Goal: Information Seeking & Learning: Understand process/instructions

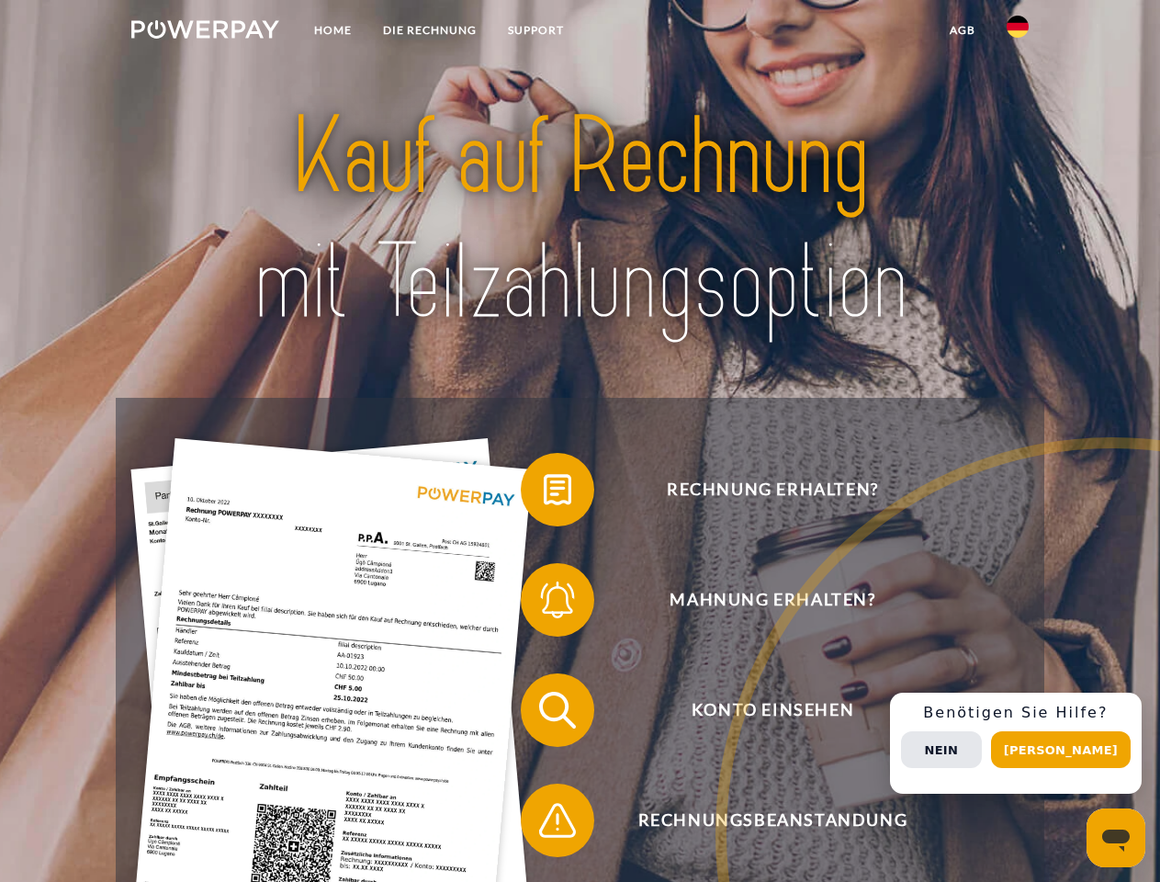
click at [205, 32] on img at bounding box center [205, 29] width 148 height 18
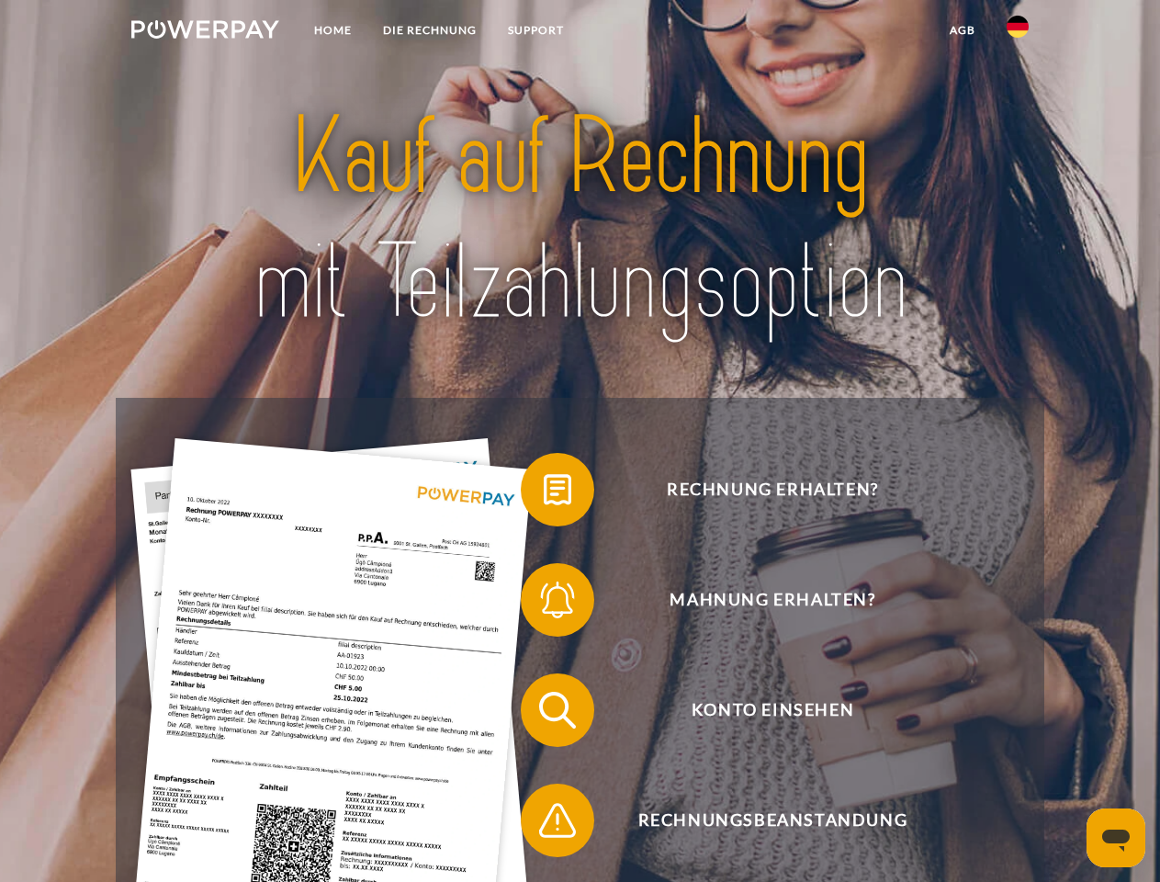
click at [1018, 32] on img at bounding box center [1018, 27] width 22 height 22
click at [962, 30] on link "agb" at bounding box center [962, 30] width 57 height 33
click at [544, 493] on span at bounding box center [530, 490] width 92 height 92
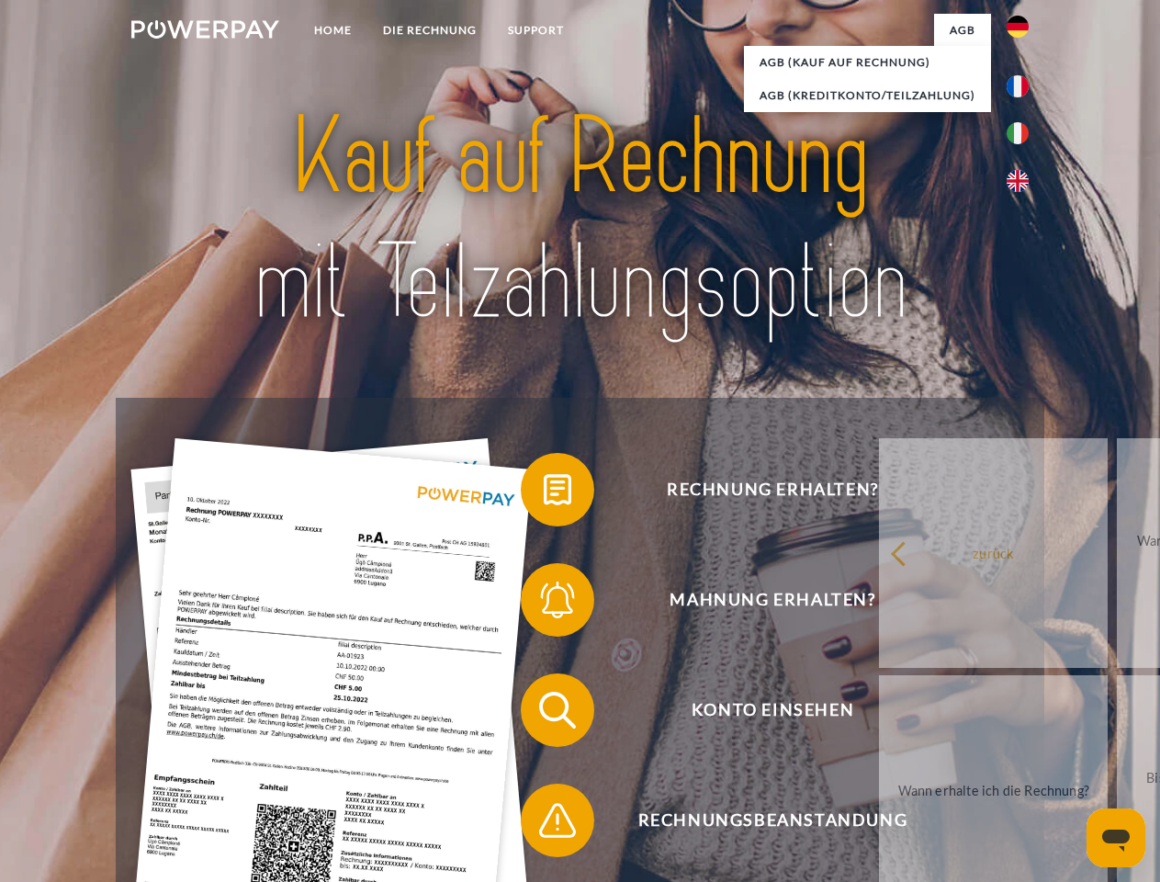
click at [544, 604] on span at bounding box center [530, 600] width 92 height 92
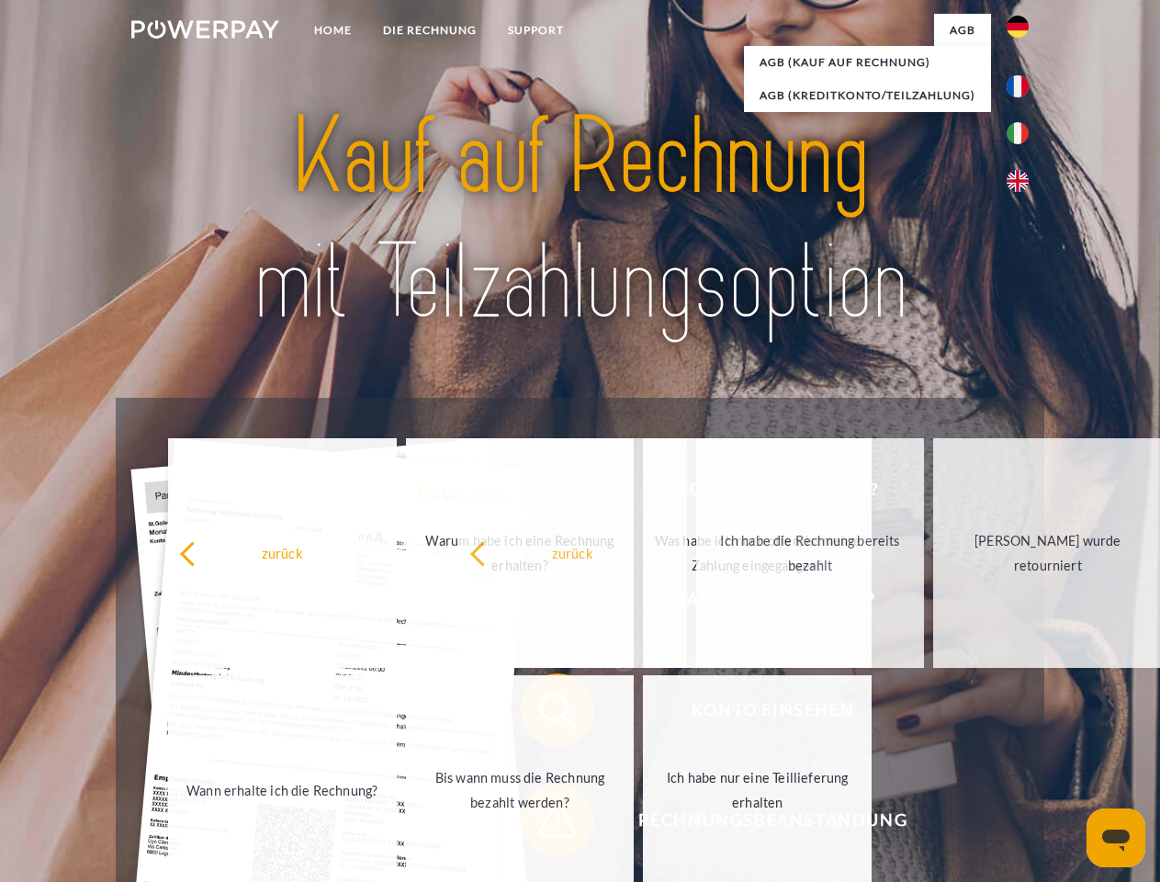
click at [544, 824] on span at bounding box center [530, 821] width 92 height 92
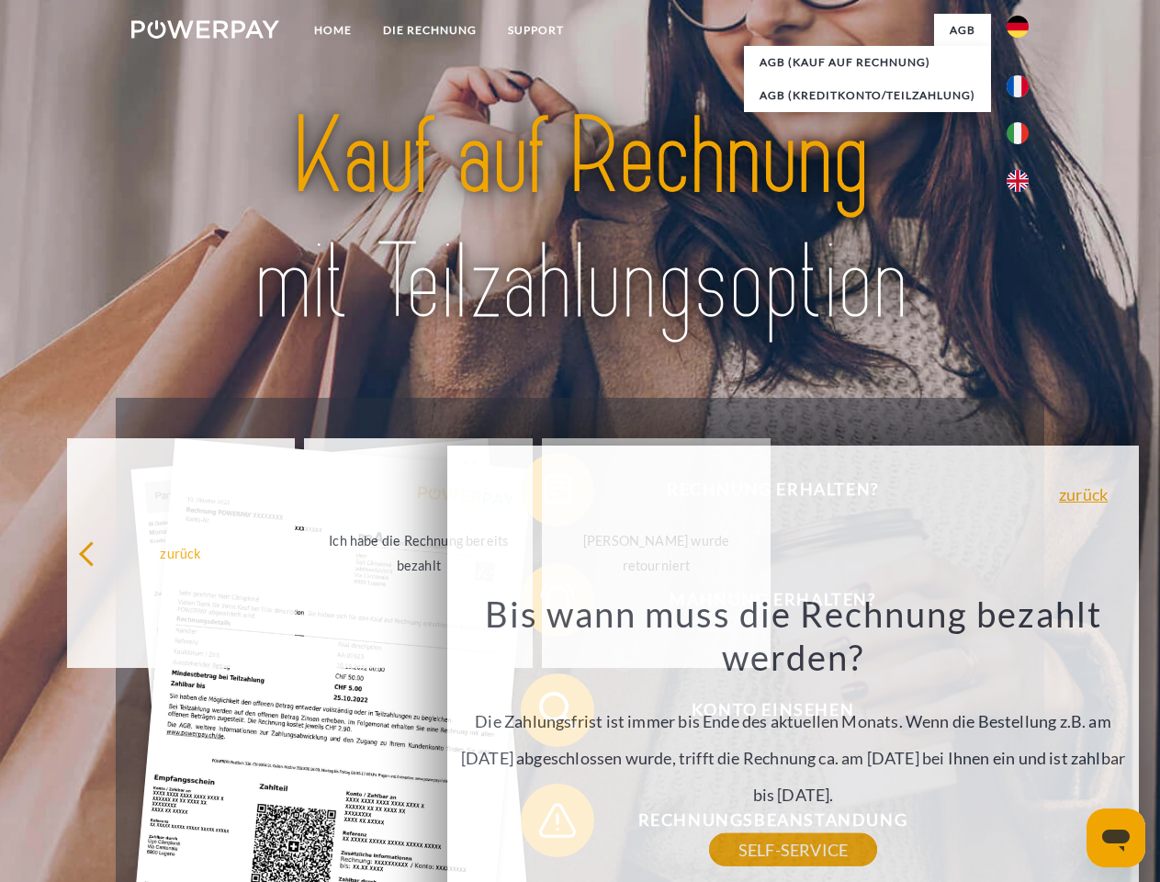
click at [1023, 743] on div "Rechnung erhalten? Mahnung erhalten? Konto einsehen" at bounding box center [580, 765] width 928 height 735
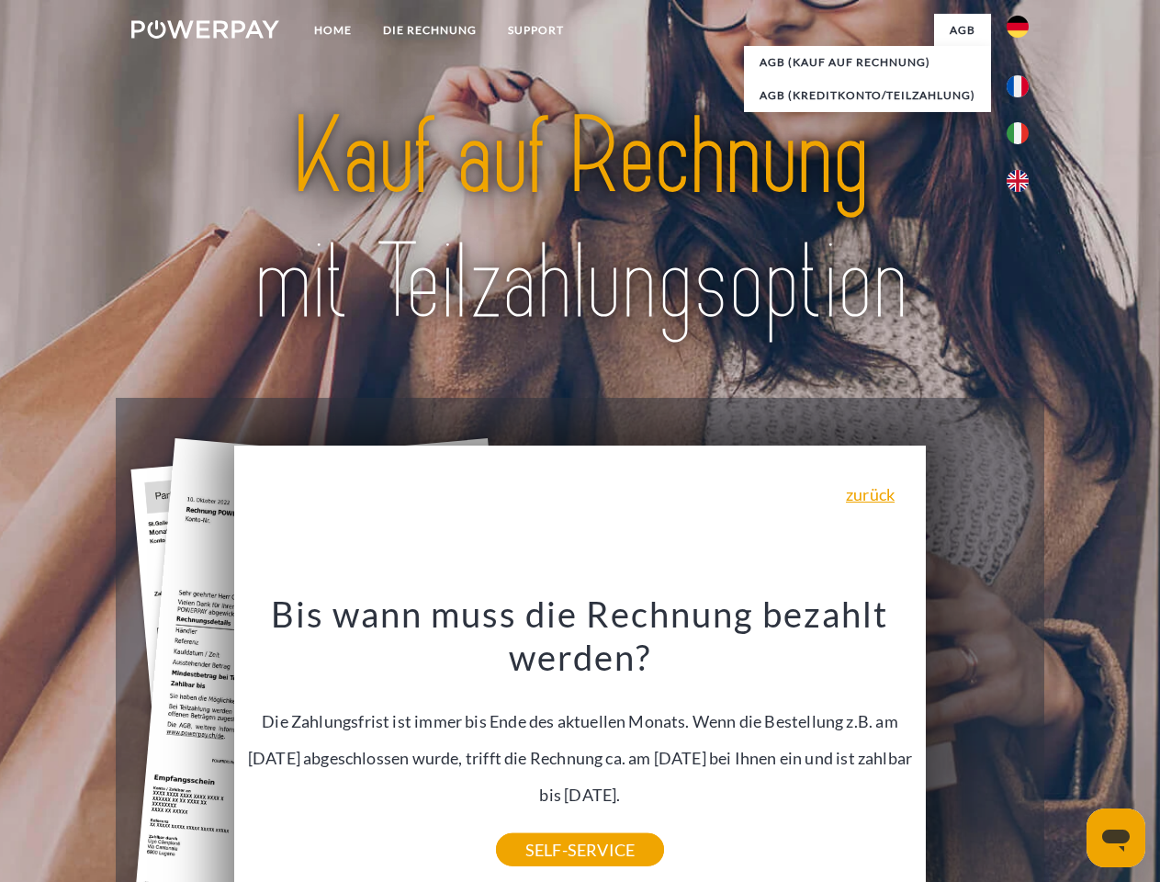
click at [978, 747] on span "Konto einsehen" at bounding box center [773, 710] width 450 height 74
click at [1068, 750] on header "Home DIE RECHNUNG SUPPORT" at bounding box center [580, 634] width 1160 height 1269
